Goal: Task Accomplishment & Management: Use online tool/utility

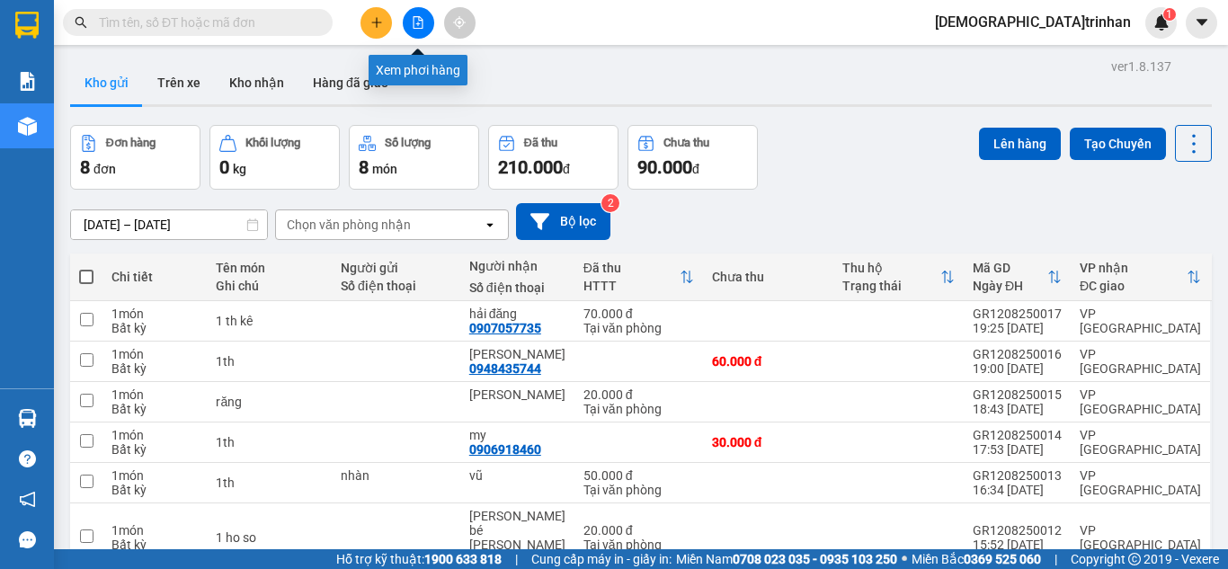
click at [421, 21] on icon "file-add" at bounding box center [418, 22] width 10 height 13
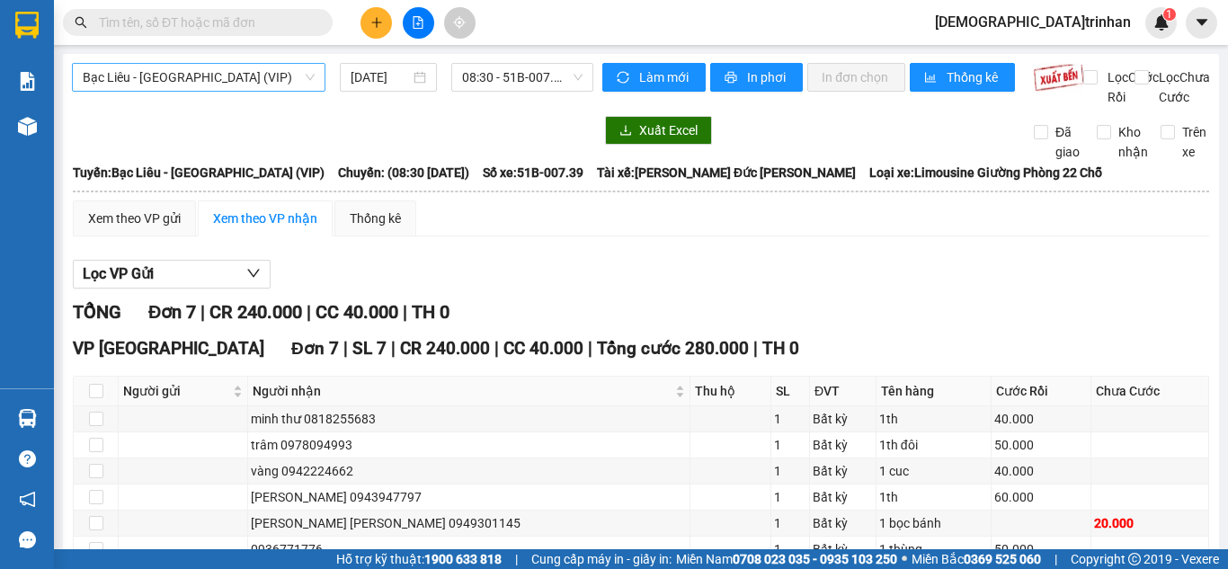
click at [235, 71] on span "Bạc Liêu - [GEOGRAPHIC_DATA] (VIP)" at bounding box center [199, 77] width 232 height 27
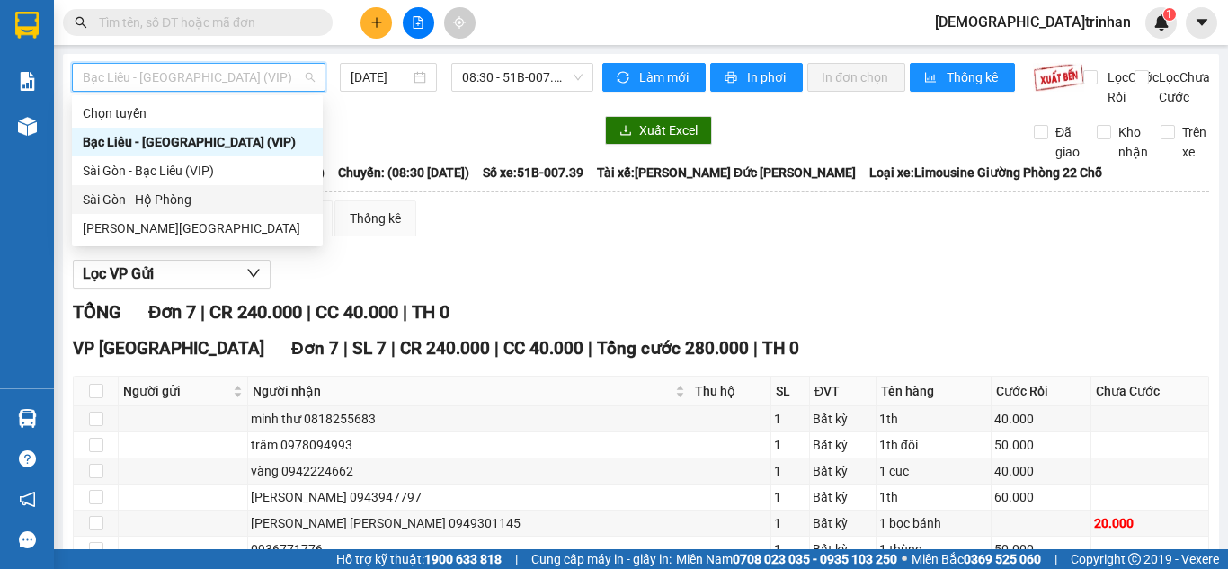
click at [155, 194] on div "Sài Gòn - Hộ Phòng" at bounding box center [197, 200] width 229 height 20
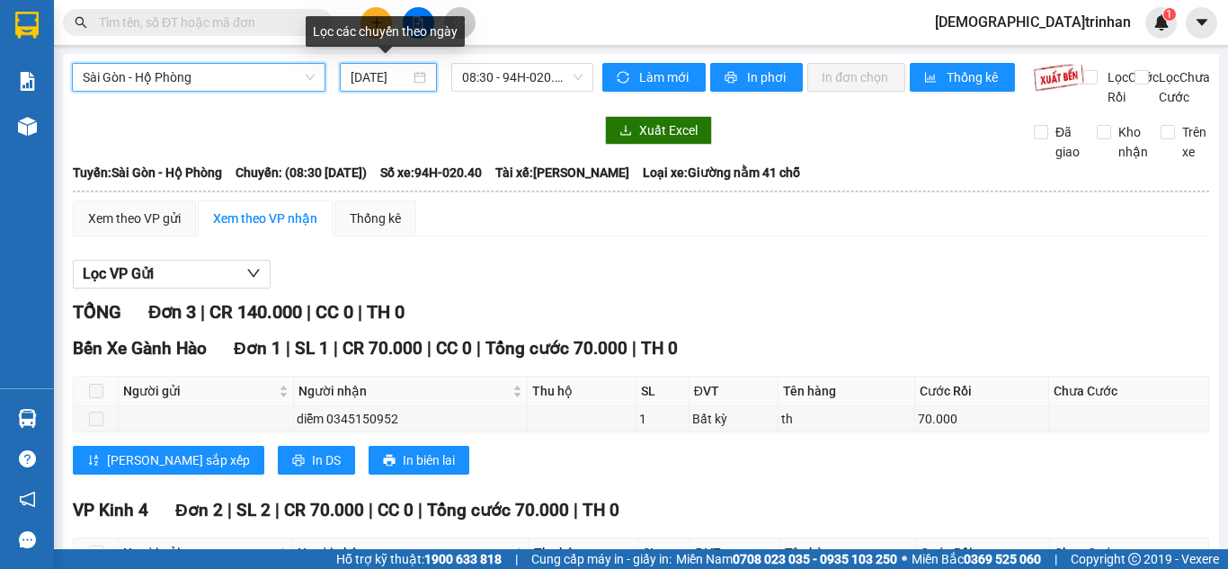
click at [355, 75] on input "[DATE]" at bounding box center [379, 77] width 59 height 20
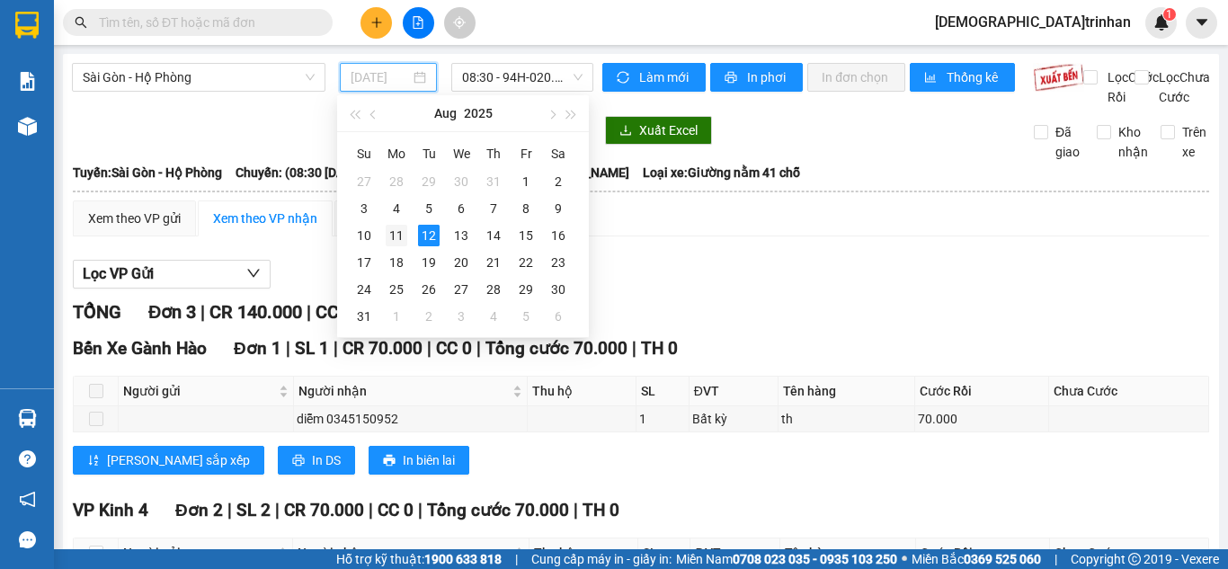
click at [397, 231] on div "11" at bounding box center [397, 236] width 22 height 22
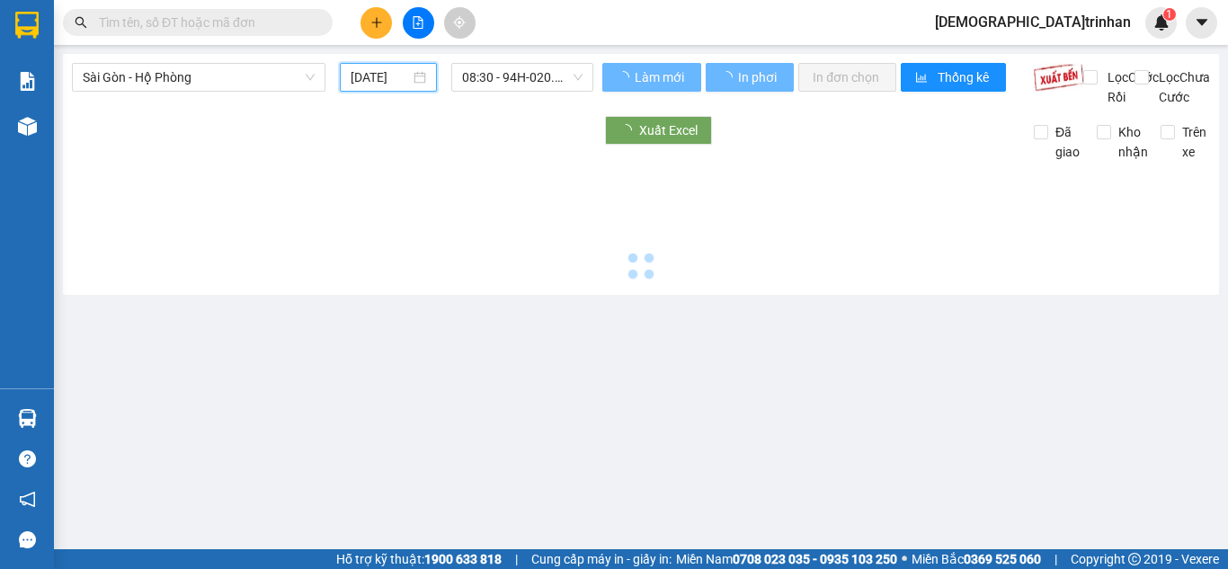
type input "[DATE]"
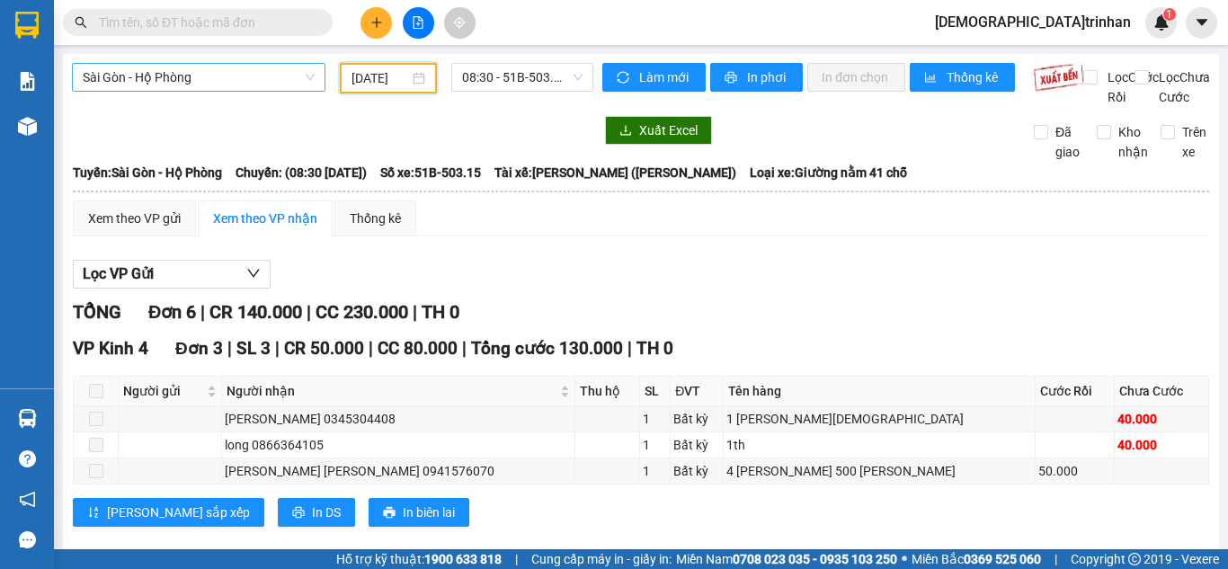
click at [264, 75] on span "Sài Gòn - Hộ Phòng" at bounding box center [199, 77] width 232 height 27
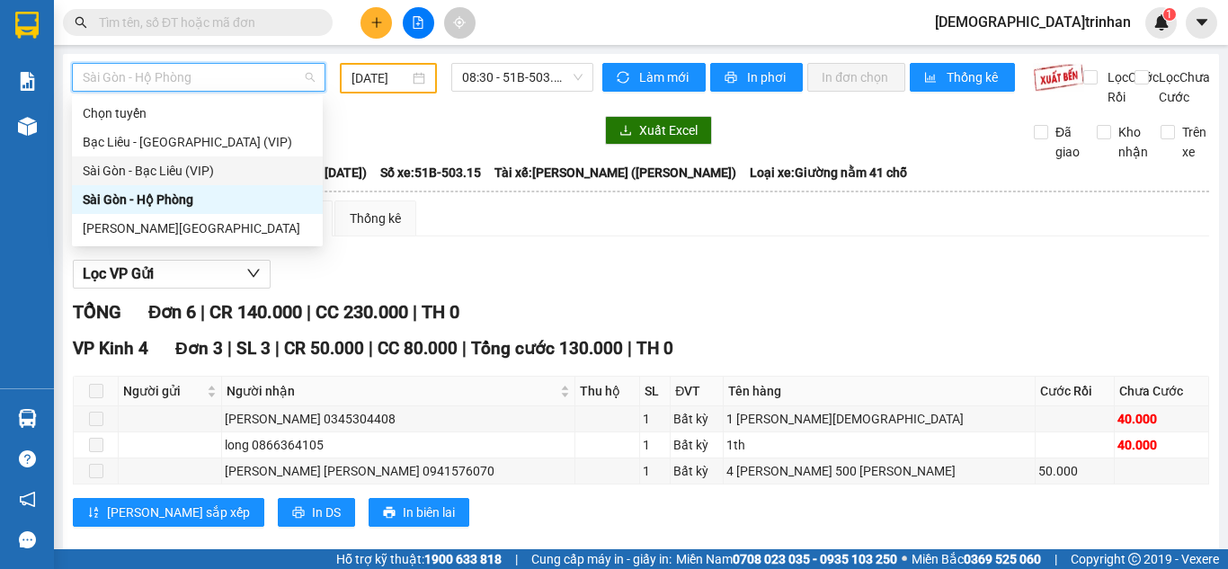
click at [165, 172] on div "Sài Gòn - Bạc Liêu (VIP)" at bounding box center [197, 171] width 229 height 20
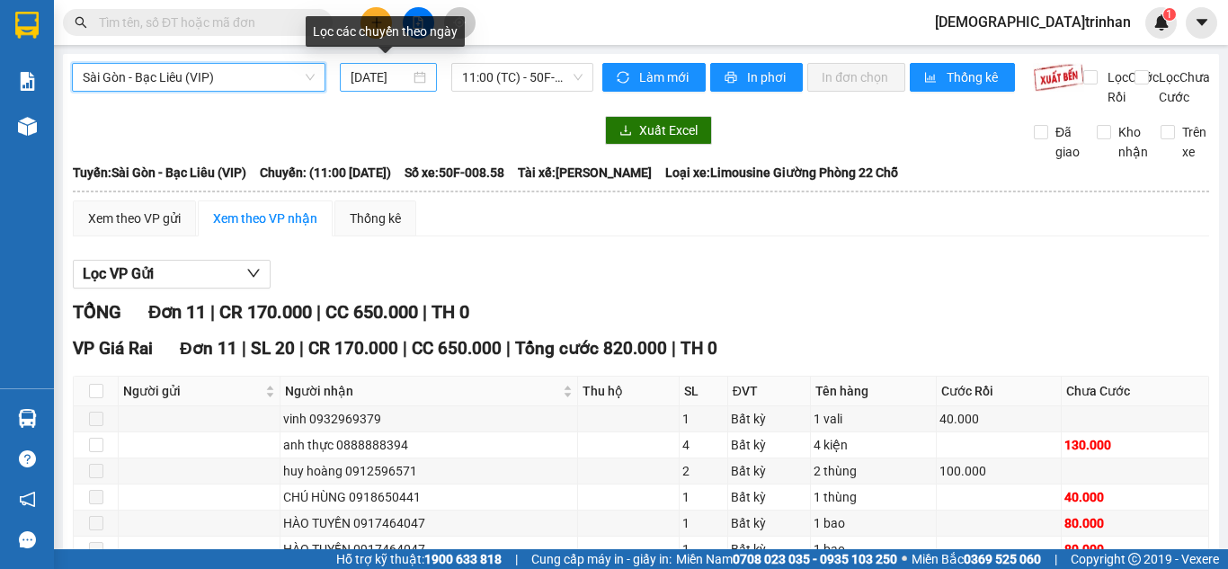
click at [394, 79] on input "[DATE]" at bounding box center [379, 77] width 59 height 20
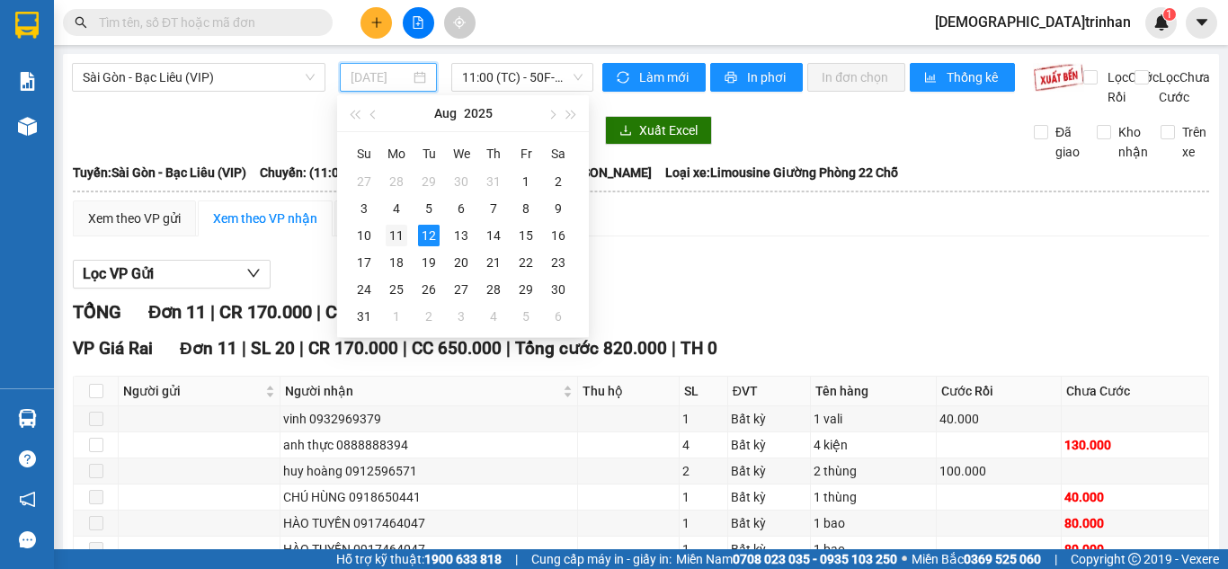
click at [389, 234] on div "11" at bounding box center [397, 236] width 22 height 22
type input "[DATE]"
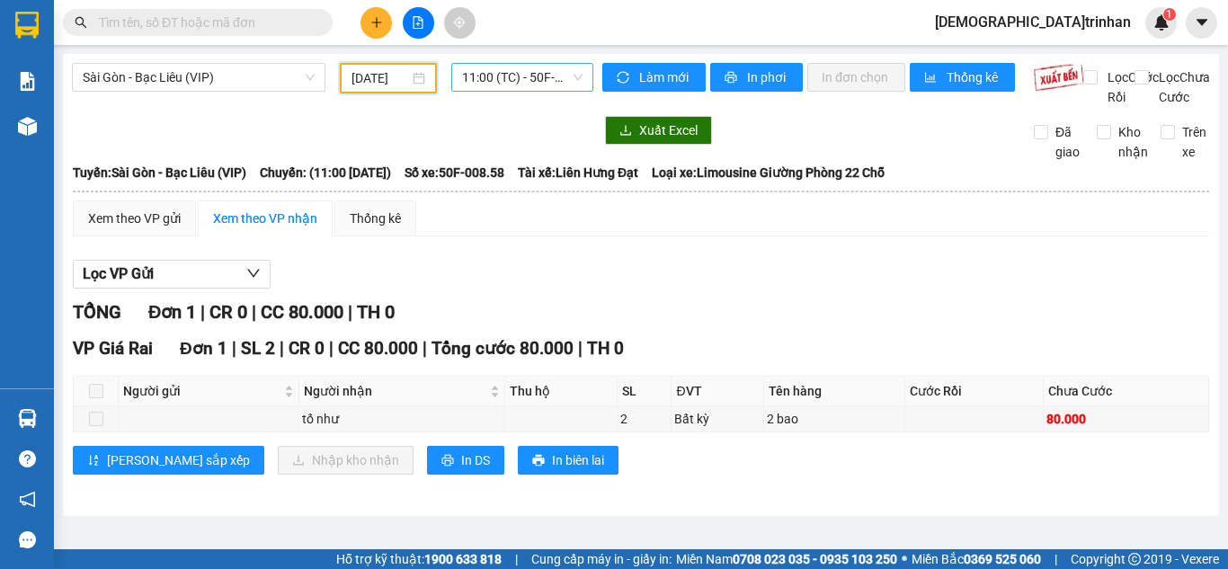
click at [536, 76] on span "11:00 (TC) - 50F-008.58" at bounding box center [522, 77] width 120 height 27
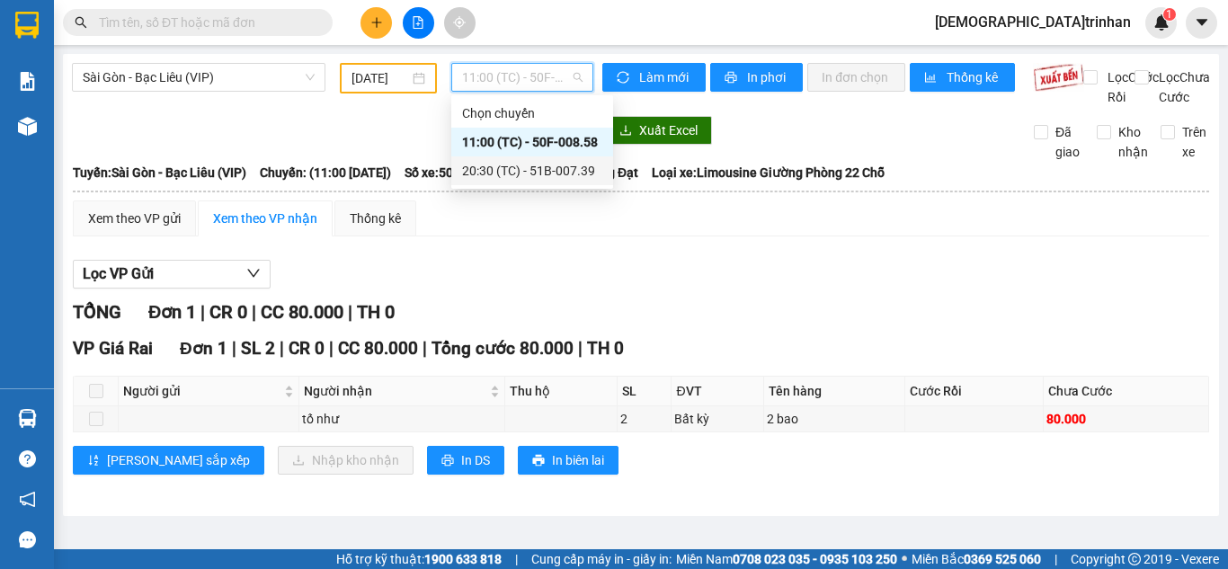
click at [482, 168] on div "20:30 (TC) - 51B-007.39" at bounding box center [532, 171] width 140 height 20
